Goal: Information Seeking & Learning: Understand process/instructions

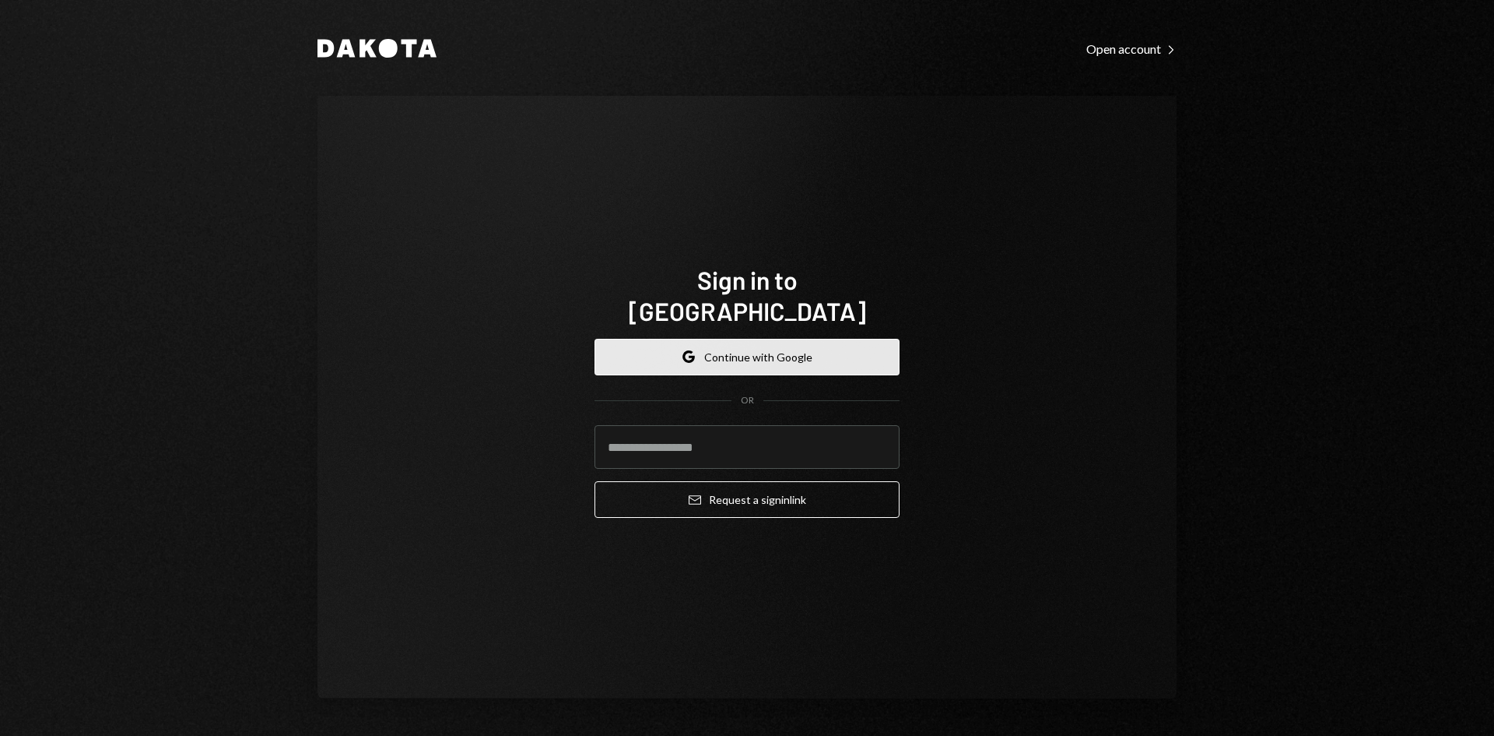
click at [712, 339] on button "Google Continue with Google" at bounding box center [747, 357] width 305 height 37
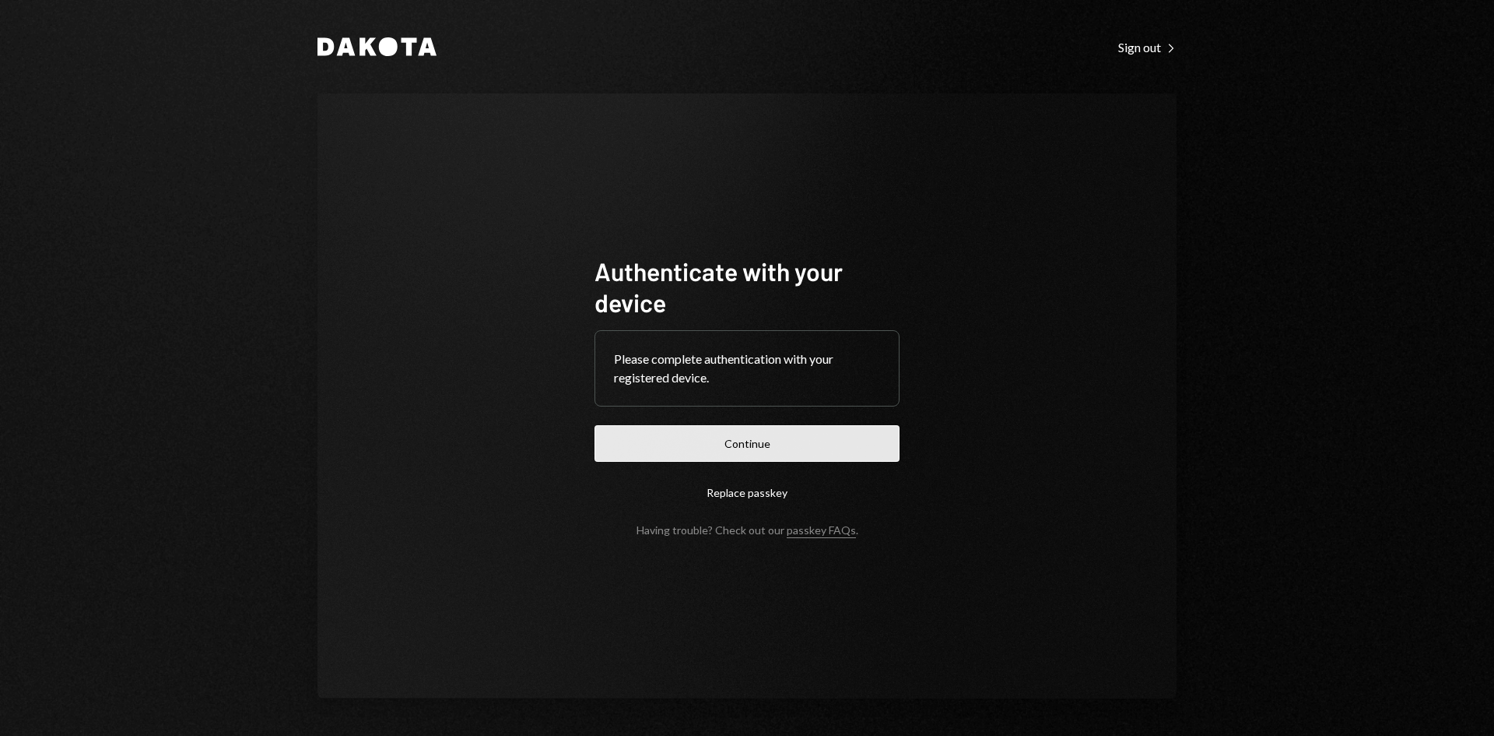
click at [833, 432] on button "Continue" at bounding box center [747, 443] width 305 height 37
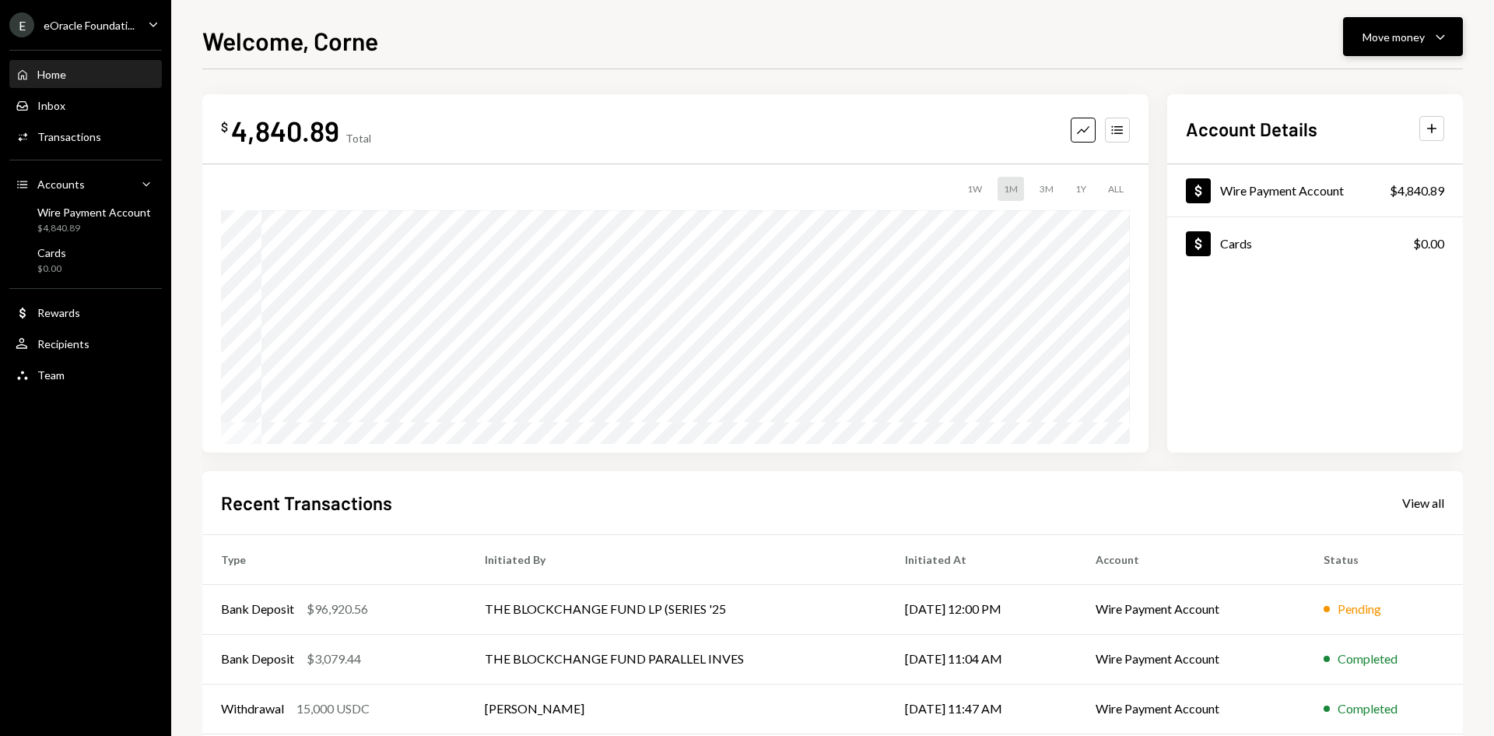
click at [1413, 27] on div "Move money Caret Down" at bounding box center [1403, 36] width 81 height 19
click at [1364, 146] on div "Deposit" at bounding box center [1391, 154] width 114 height 16
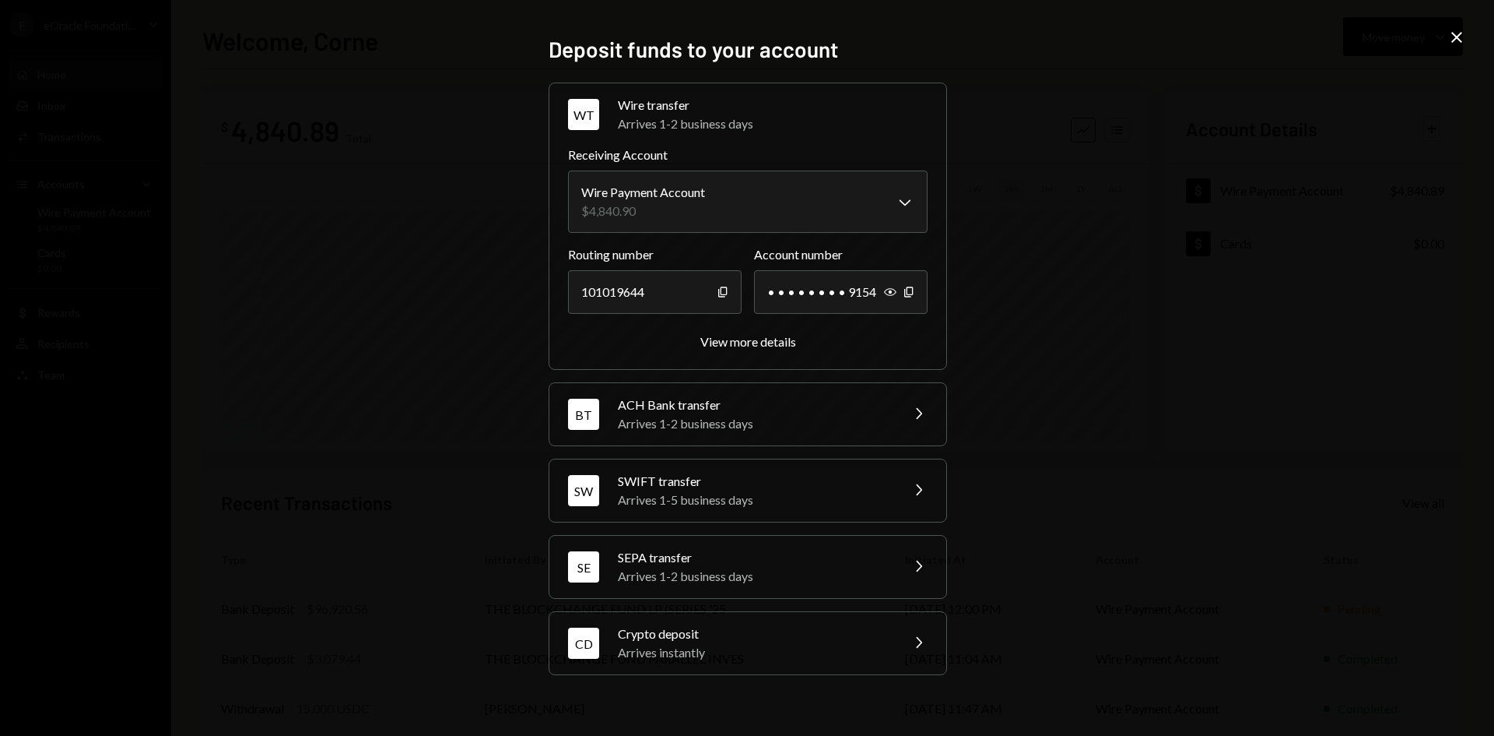
click at [686, 504] on div "Arrives 1-5 business days" at bounding box center [754, 499] width 272 height 19
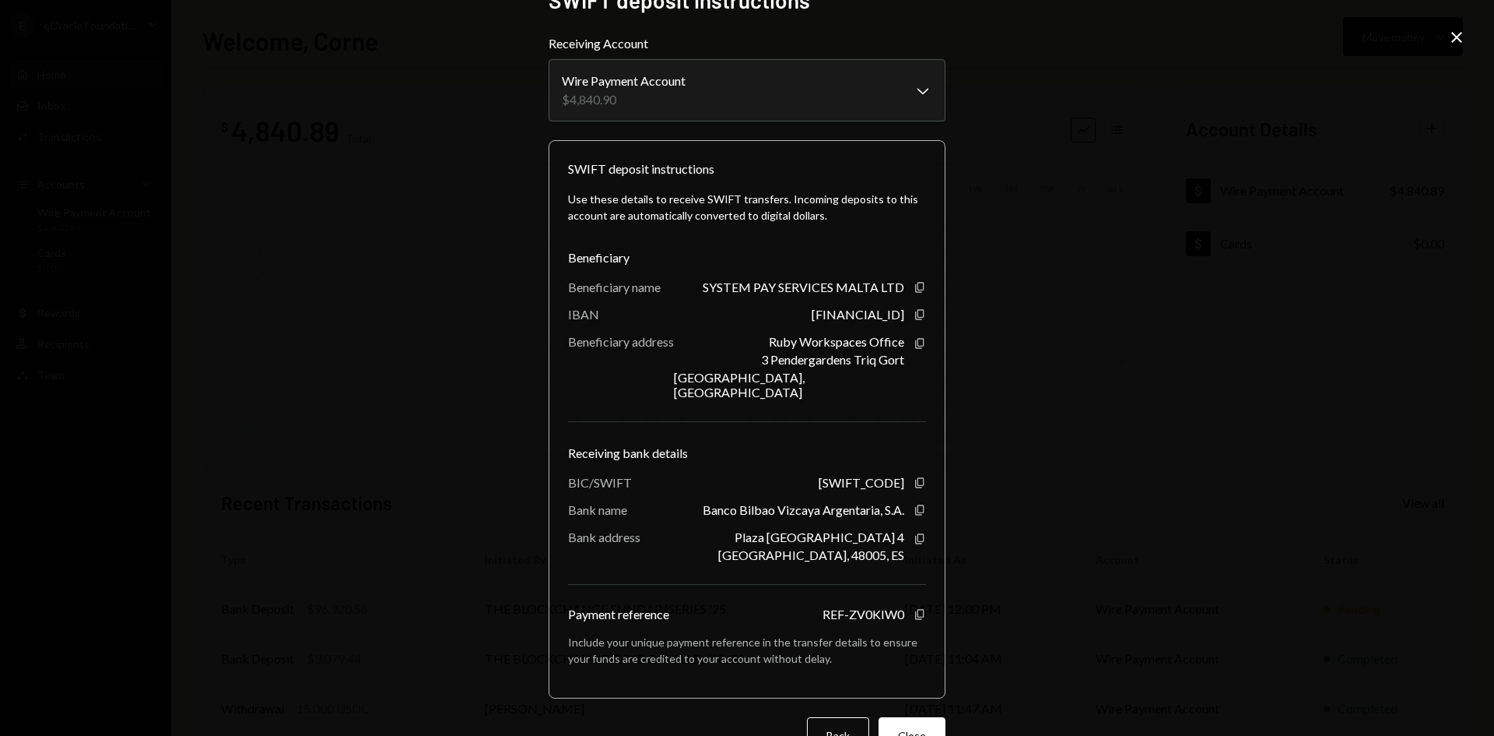
scroll to position [60, 0]
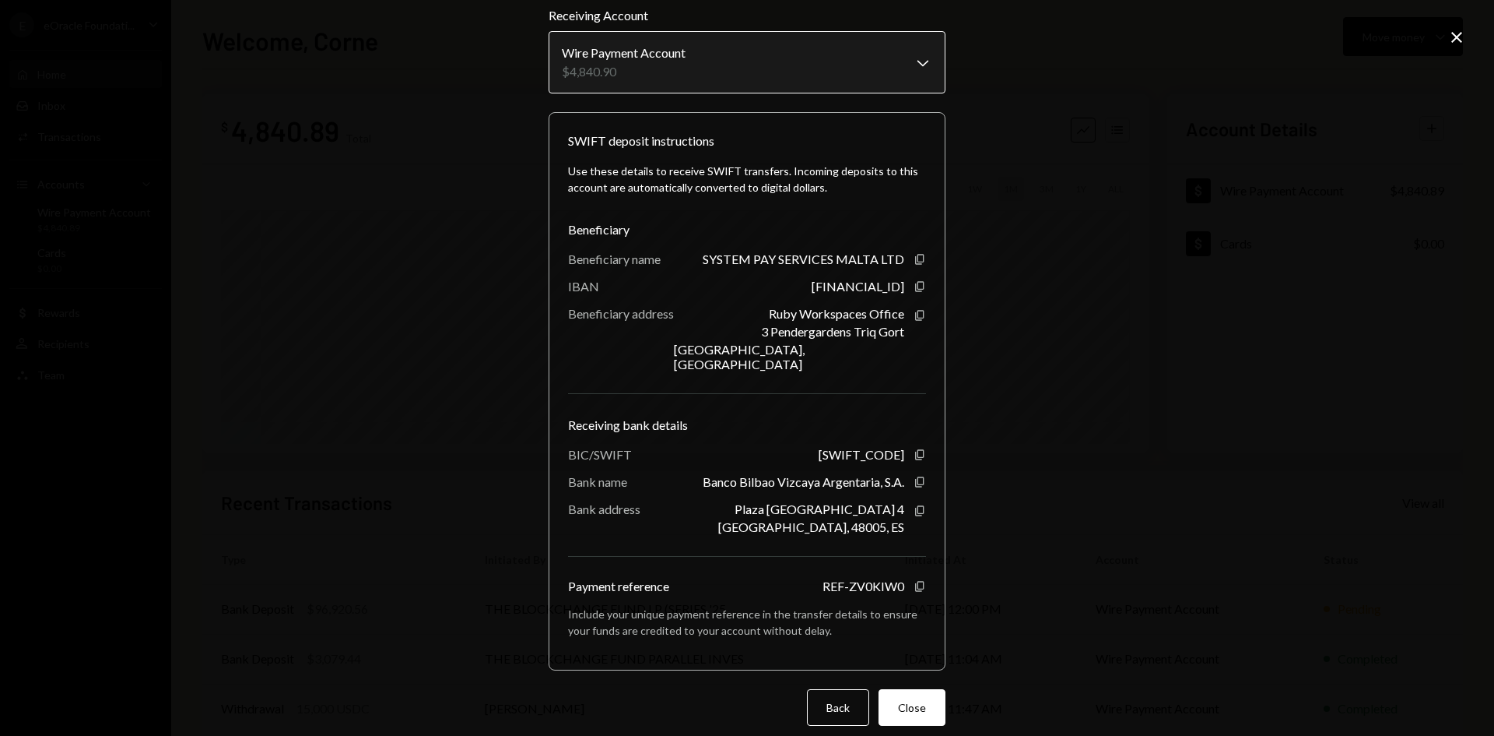
click at [919, 62] on body "E eOracle Foundati... Caret Down Home Home Inbox Inbox Activities Transactions …" at bounding box center [747, 368] width 1494 height 736
click at [807, 177] on div "Use these details to receive SWIFT transfers. Incoming deposits to this account…" at bounding box center [747, 179] width 358 height 33
click at [806, 183] on div "Use these details to receive SWIFT transfers. Incoming deposits to this account…" at bounding box center [747, 179] width 358 height 33
click at [636, 153] on div "Use these details to receive SWIFT transfers. Incoming deposits to this account…" at bounding box center [747, 400] width 358 height 500
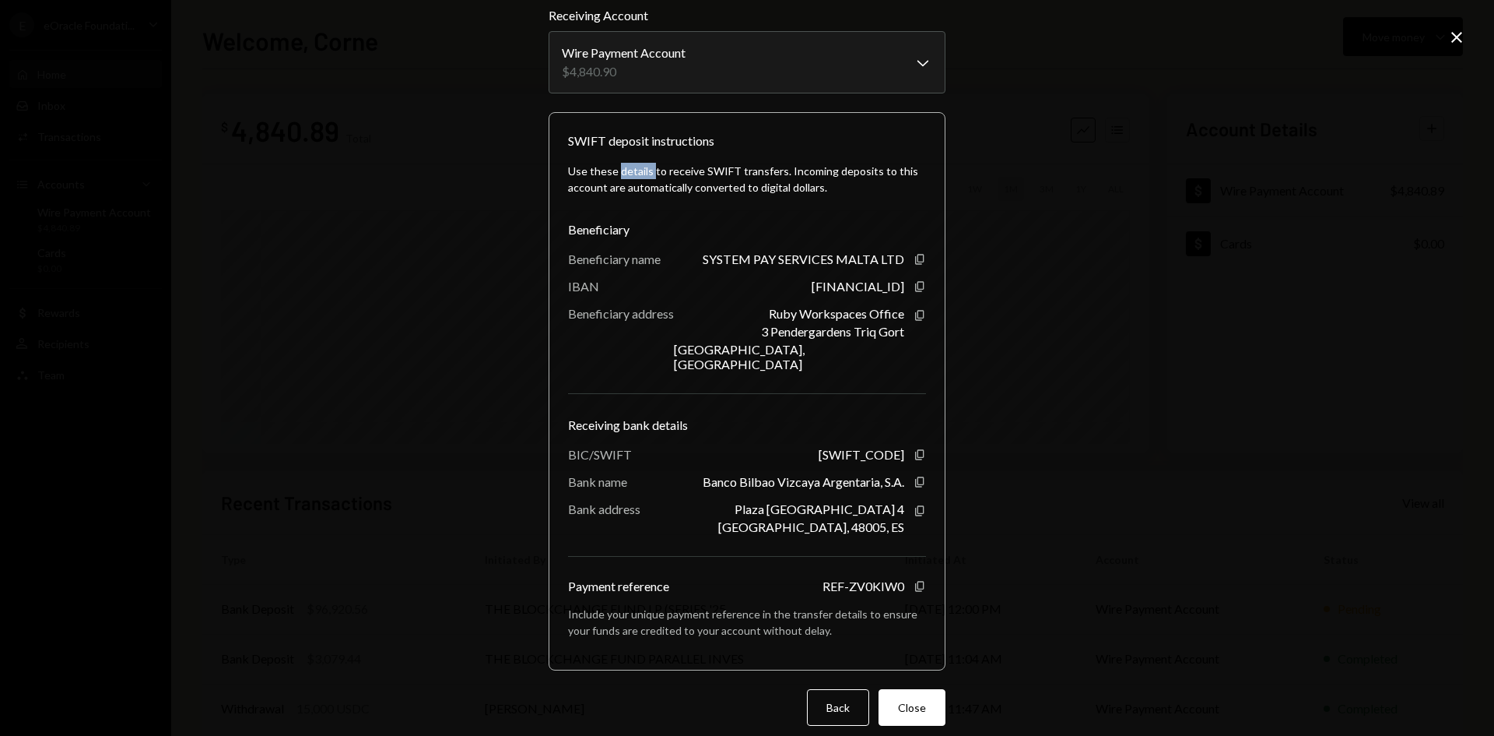
click at [636, 153] on div "Use these details to receive SWIFT transfers. Incoming deposits to this account…" at bounding box center [747, 400] width 358 height 500
click at [1283, 314] on div "**********" at bounding box center [747, 368] width 1494 height 736
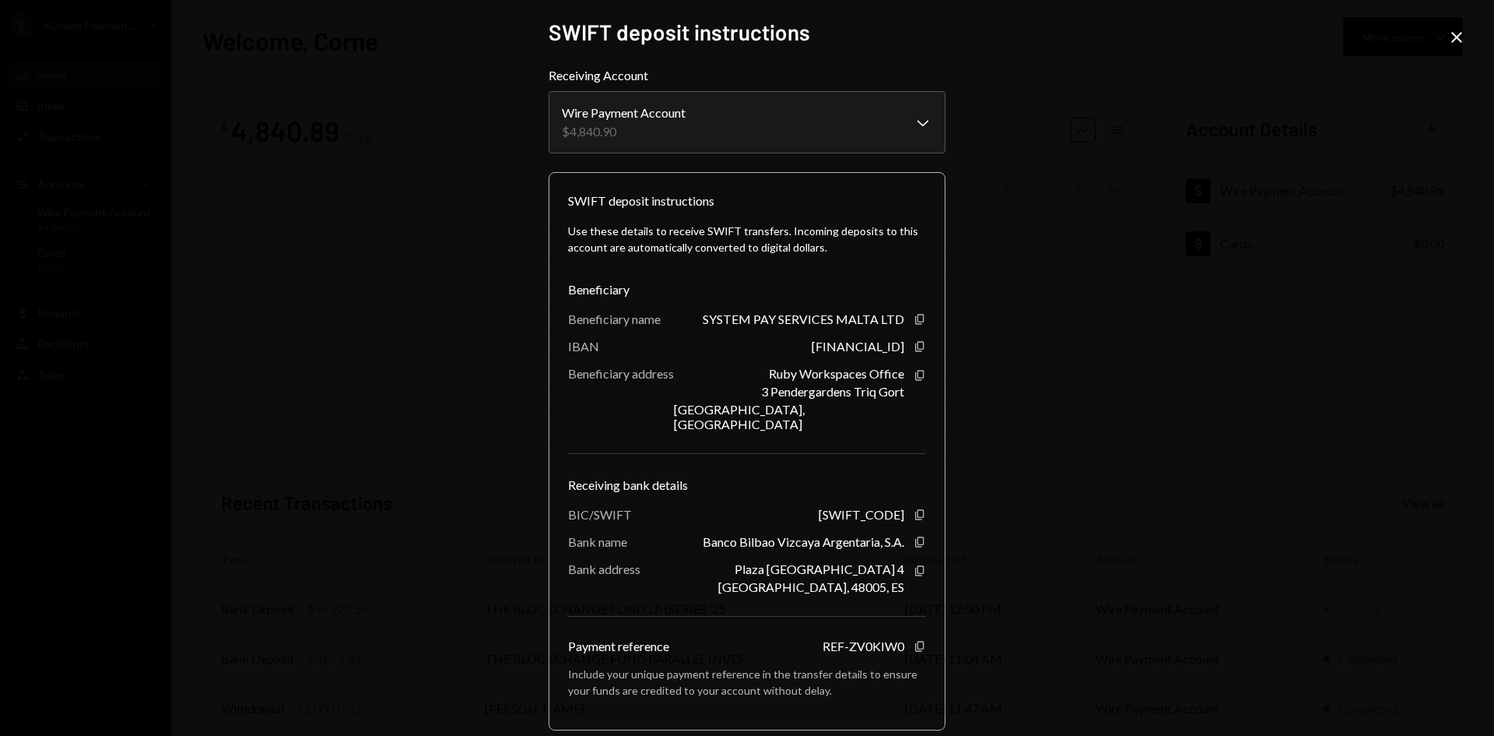
click at [579, 272] on div "Use these details to receive SWIFT transfers. Incoming deposits to this account…" at bounding box center [747, 460] width 358 height 500
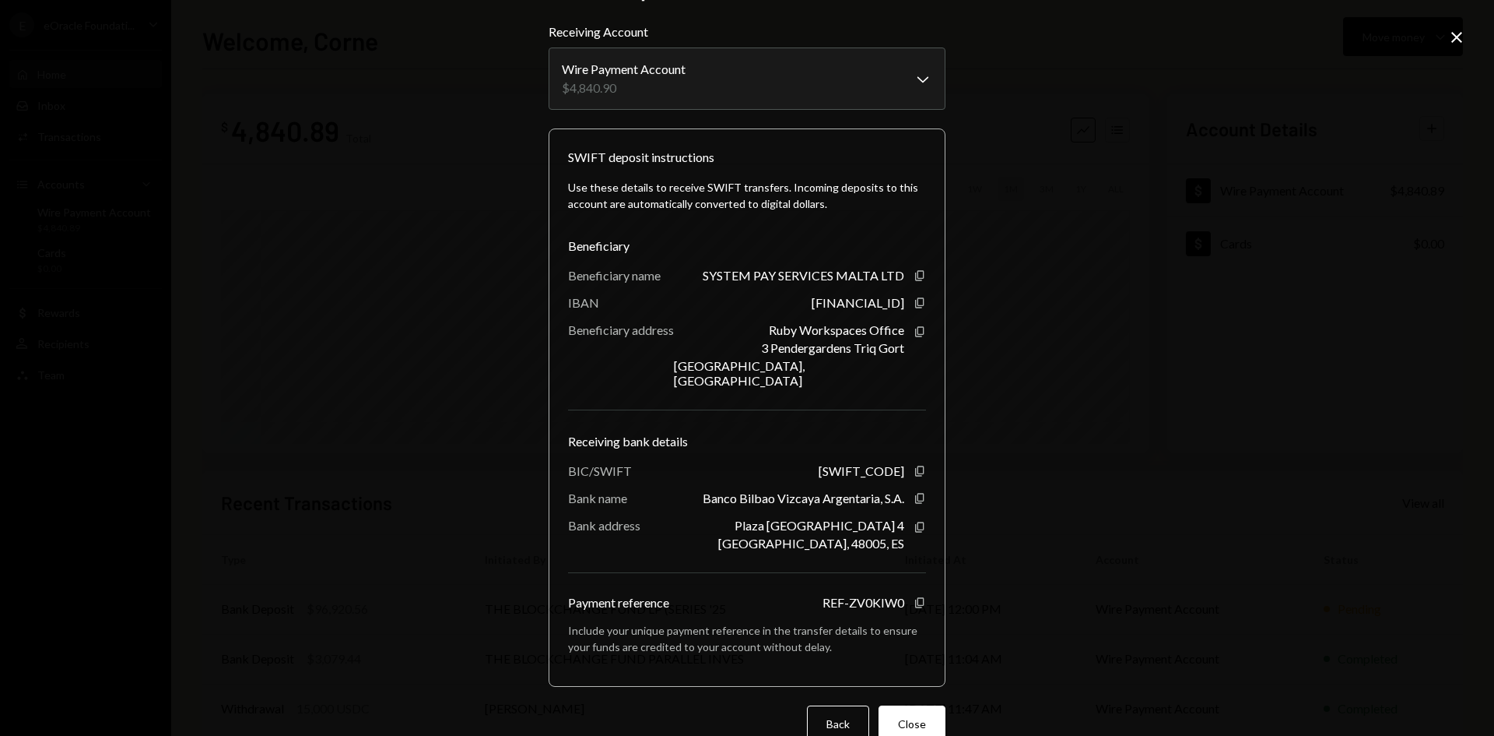
scroll to position [60, 0]
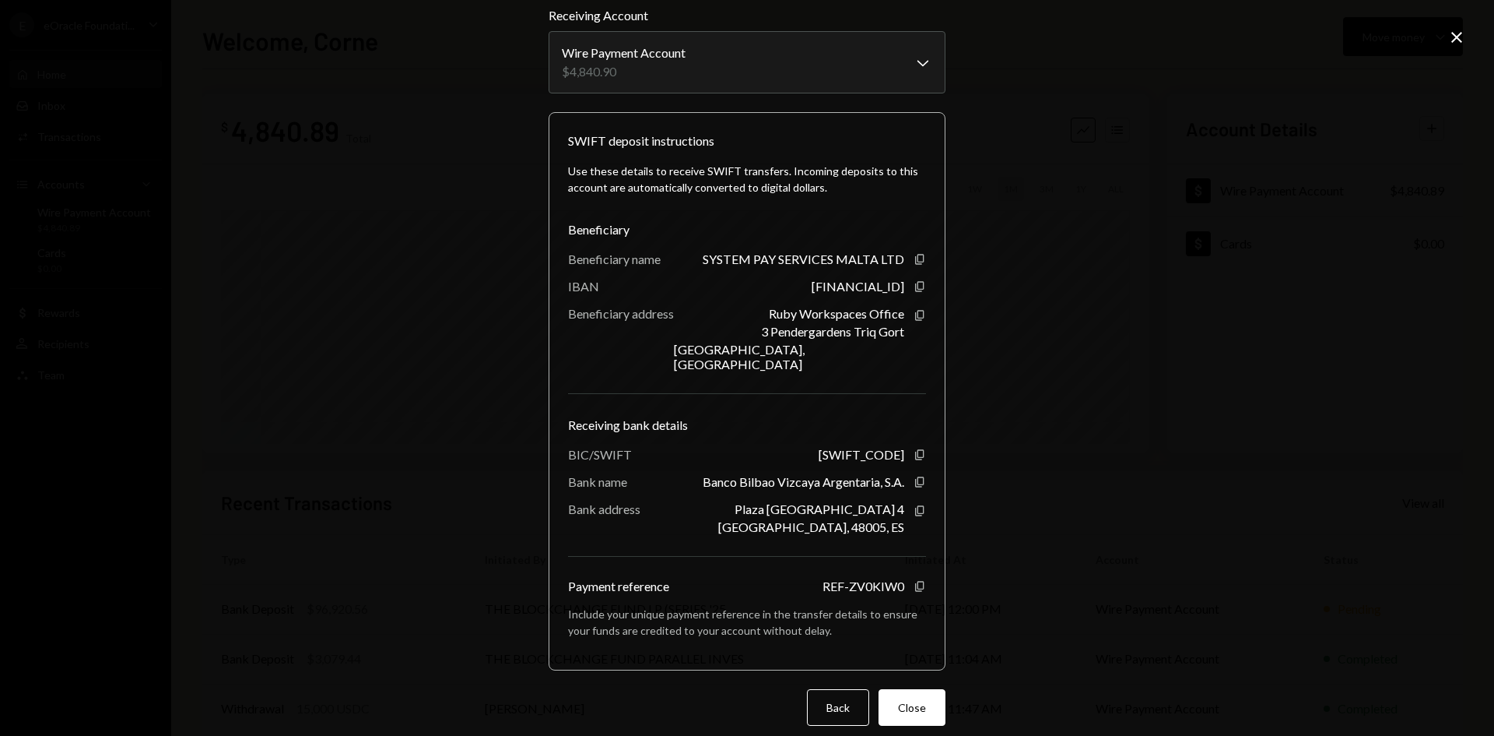
click at [1455, 33] on icon "Close" at bounding box center [1457, 37] width 19 height 19
